Goal: Book appointment/travel/reservation

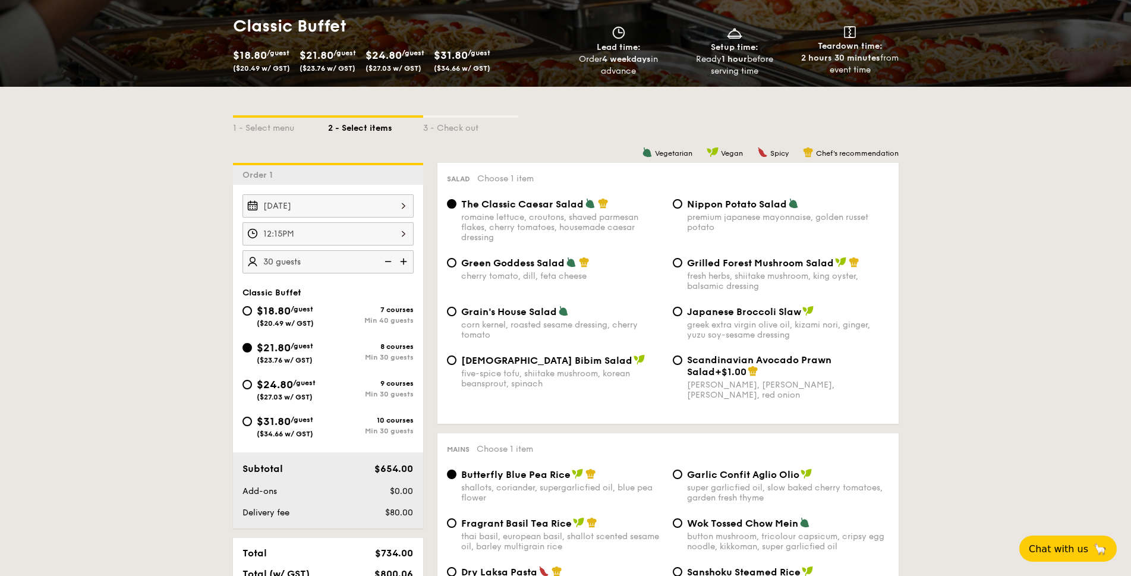
scroll to position [173, 0]
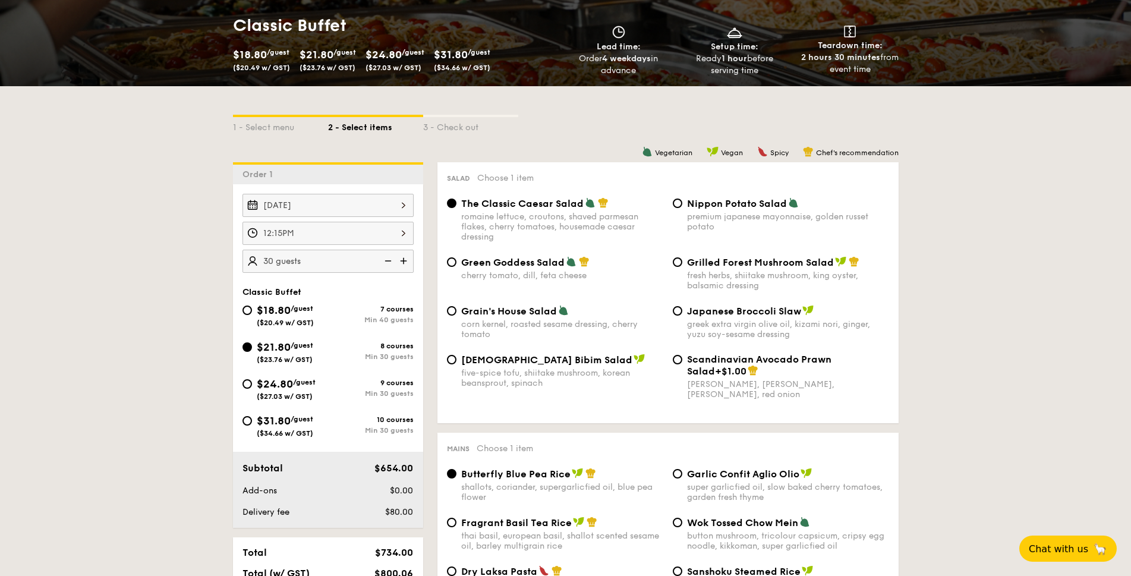
click at [297, 202] on div "[DATE]" at bounding box center [328, 205] width 171 height 23
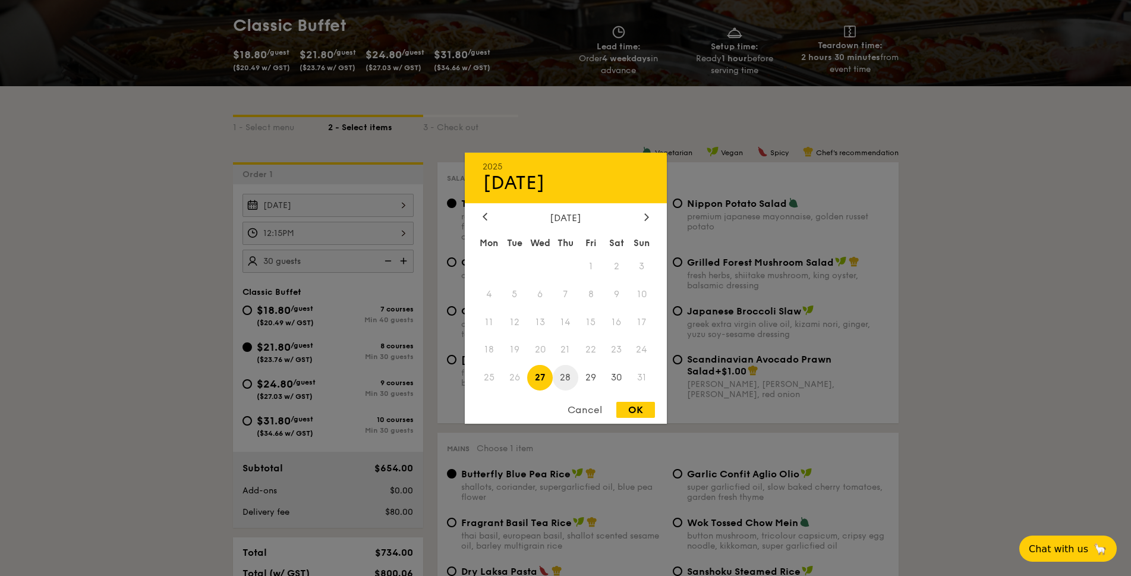
click at [566, 373] on span "28" at bounding box center [566, 378] width 26 height 26
click at [648, 417] on div "OK" at bounding box center [636, 410] width 39 height 16
type input "[DATE]"
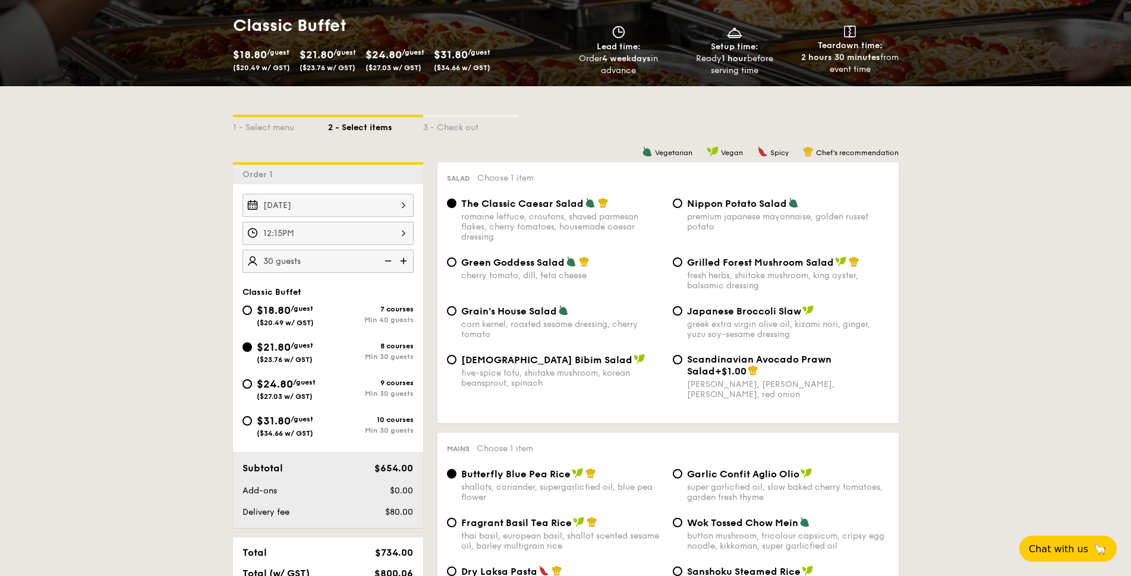
click at [360, 235] on div "12:15PM" at bounding box center [328, 233] width 171 height 23
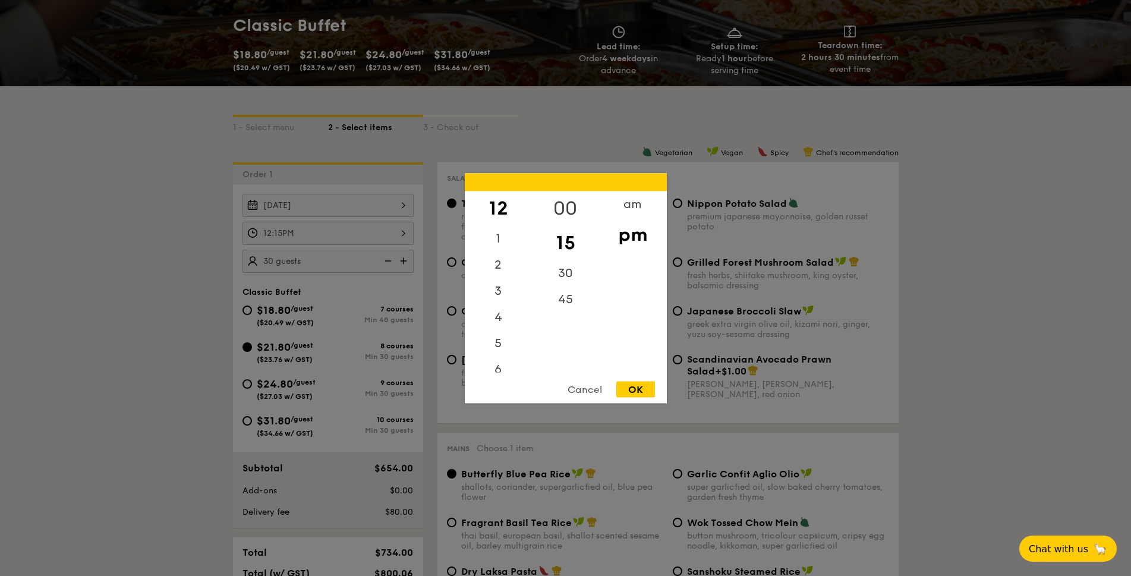
click at [568, 206] on div "00" at bounding box center [565, 208] width 67 height 34
click at [629, 388] on div "OK" at bounding box center [636, 389] width 39 height 16
type input "12:00PM"
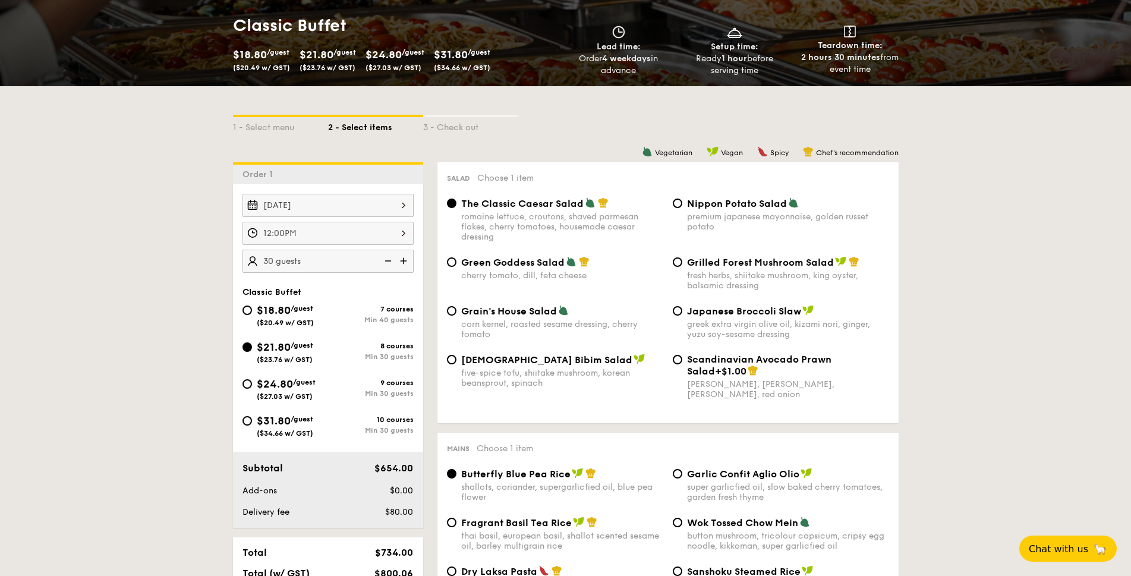
click at [295, 199] on div "[DATE]" at bounding box center [328, 205] width 171 height 23
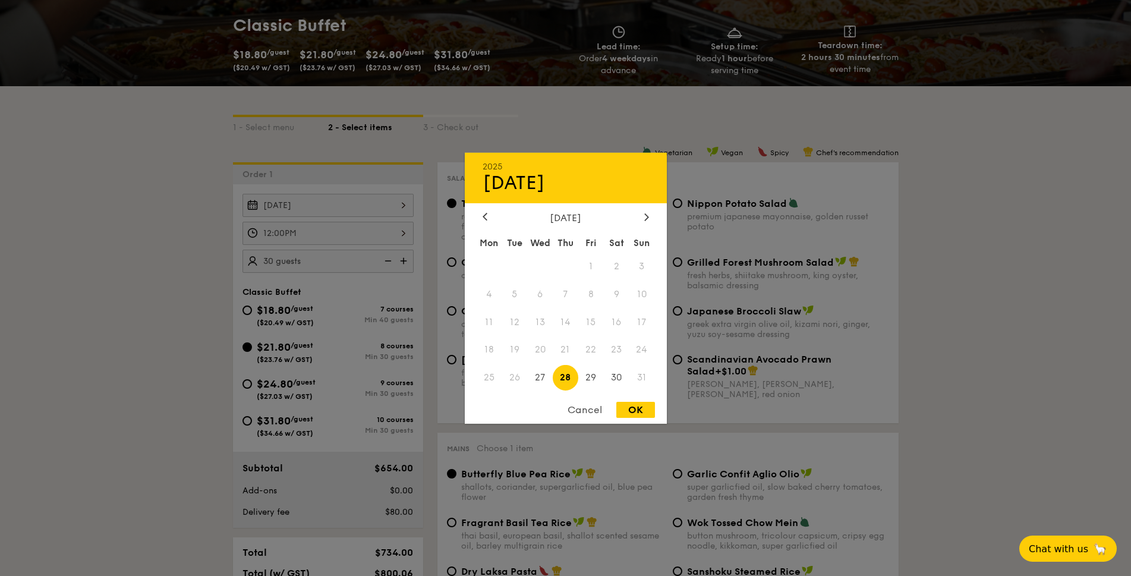
click at [1073, 262] on div at bounding box center [565, 288] width 1131 height 576
click at [567, 373] on span "28" at bounding box center [566, 378] width 26 height 26
click at [630, 410] on div "OK" at bounding box center [636, 410] width 39 height 16
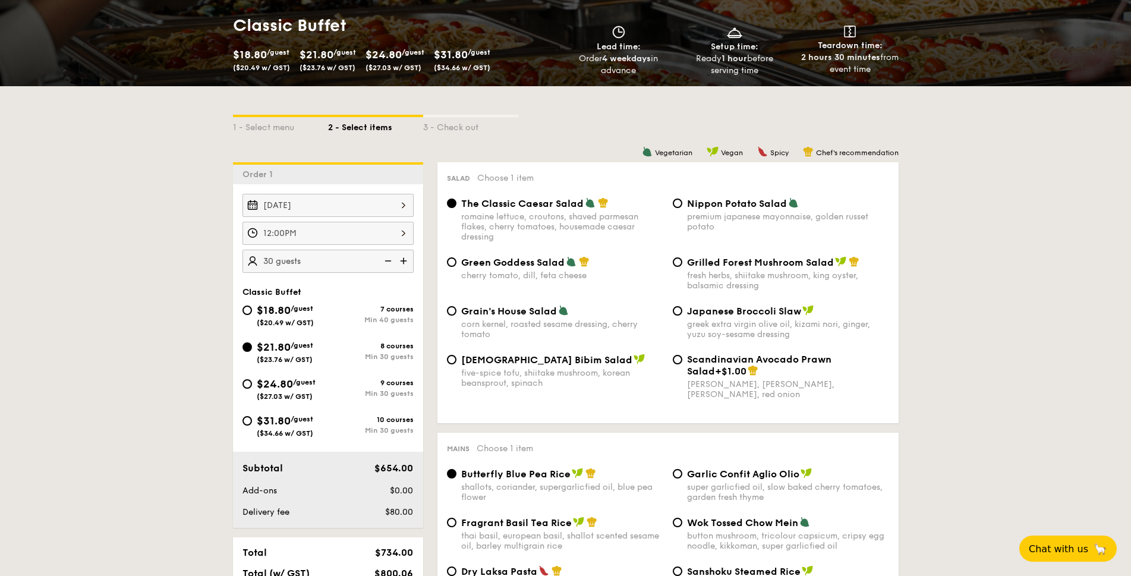
click at [303, 229] on div "12:00PM" at bounding box center [328, 233] width 171 height 23
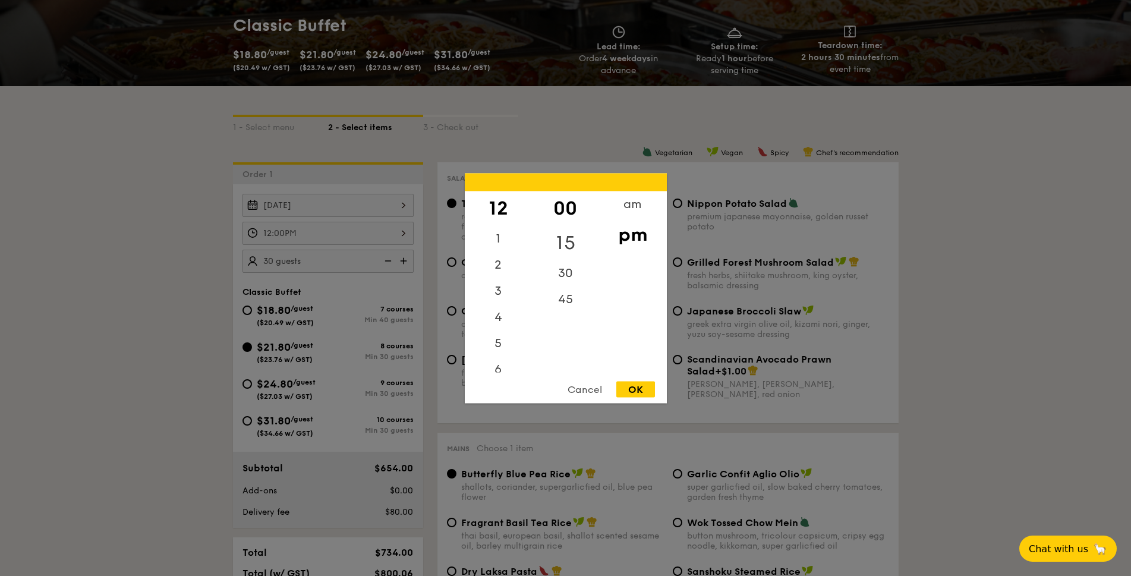
click at [564, 235] on div "15" at bounding box center [565, 242] width 67 height 34
click at [646, 401] on div "Cancel OK" at bounding box center [566, 392] width 202 height 22
click at [644, 387] on div "OK" at bounding box center [636, 389] width 39 height 16
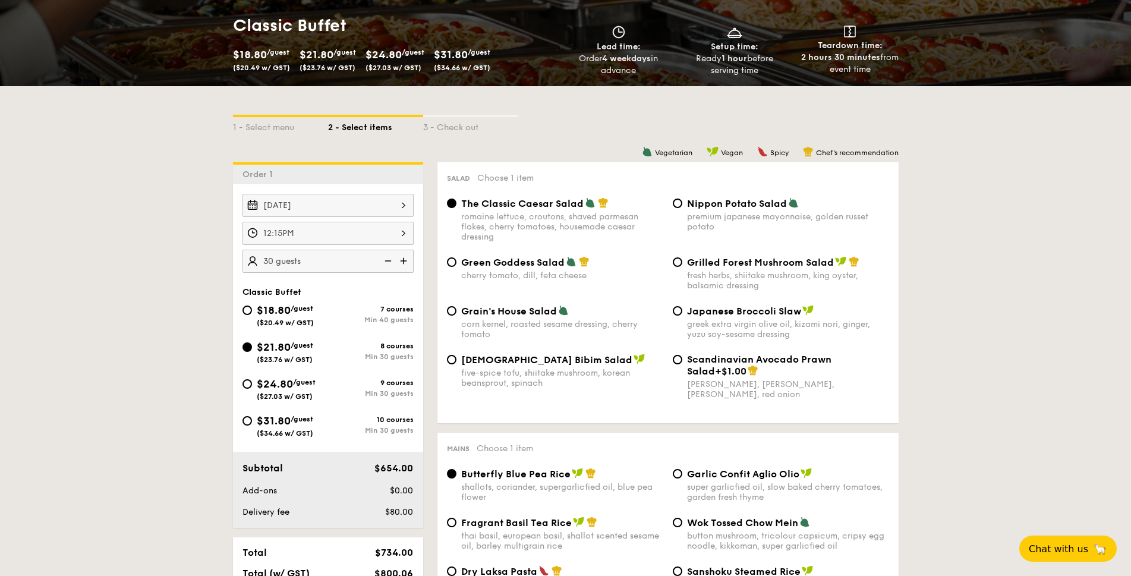
click at [386, 234] on div "12:15PM" at bounding box center [328, 233] width 171 height 23
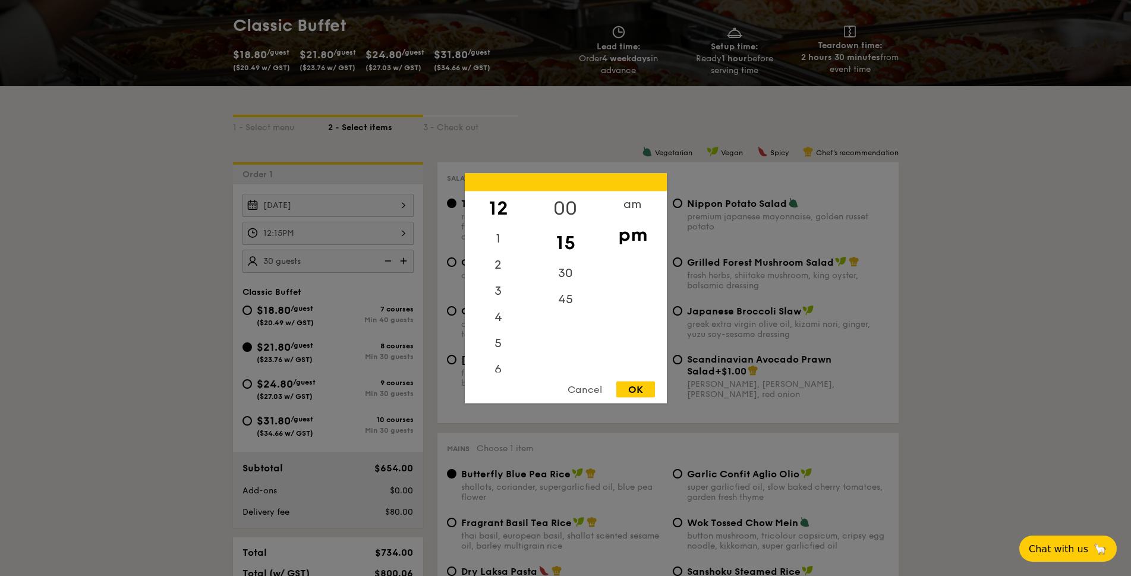
click at [569, 207] on div "00" at bounding box center [565, 208] width 67 height 34
click at [632, 384] on div "OK" at bounding box center [636, 389] width 39 height 16
type input "12:00PM"
